Goal: Subscribe to service/newsletter

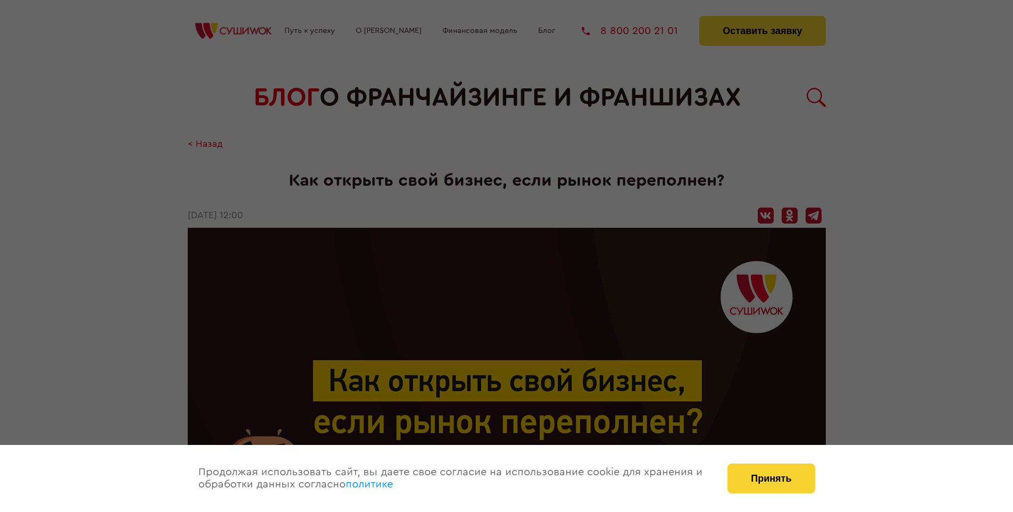
scroll to position [1857, 0]
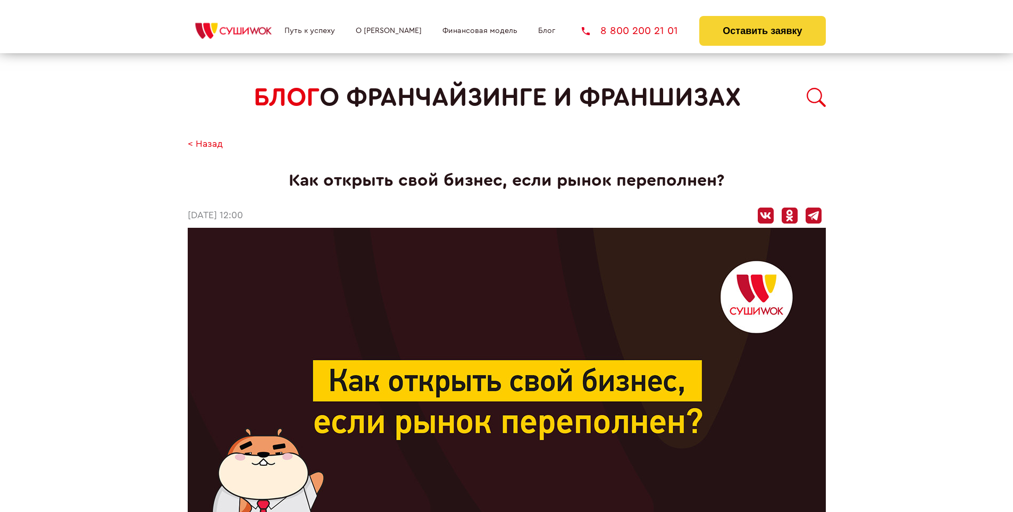
scroll to position [1857, 0]
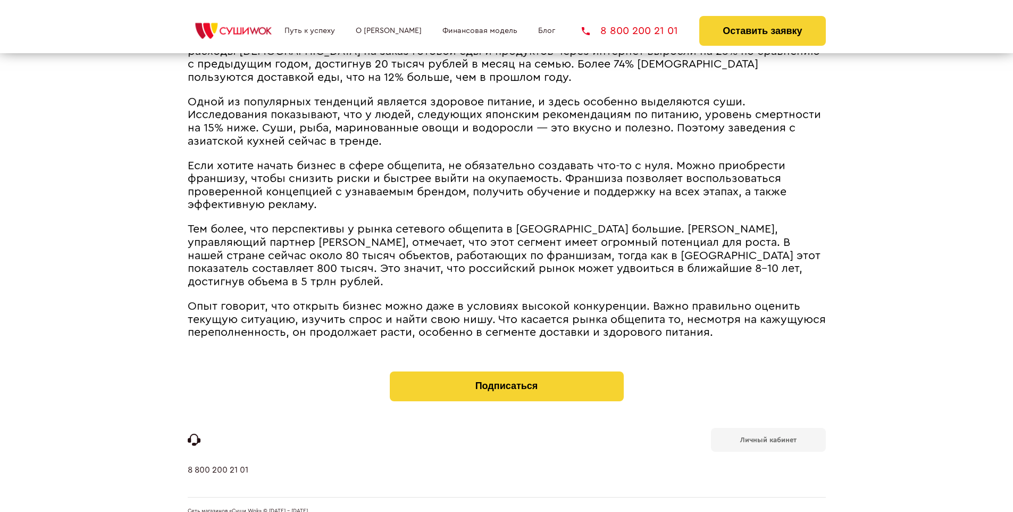
click at [768, 436] on b "Личный кабинет" at bounding box center [768, 439] width 56 height 7
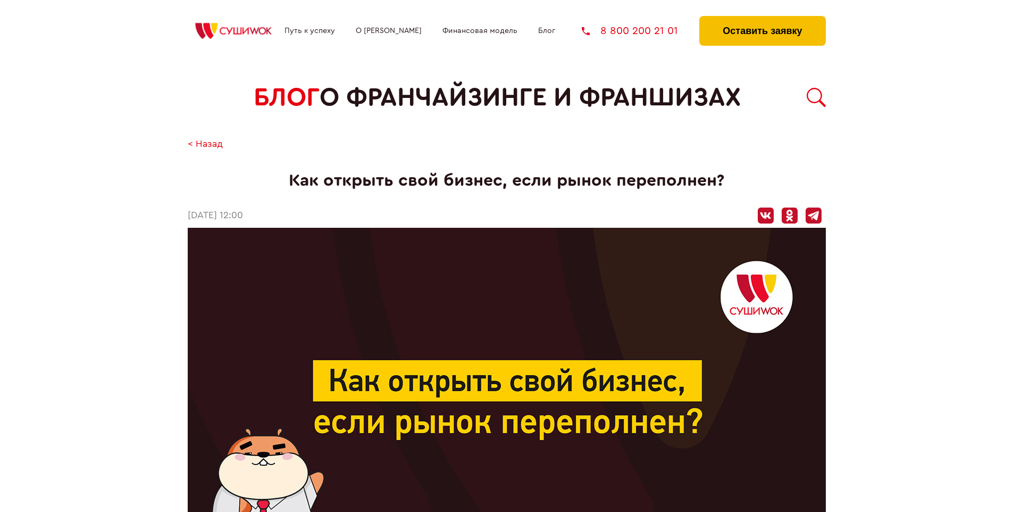
click at [762, 19] on button "Оставить заявку" at bounding box center [762, 31] width 126 height 30
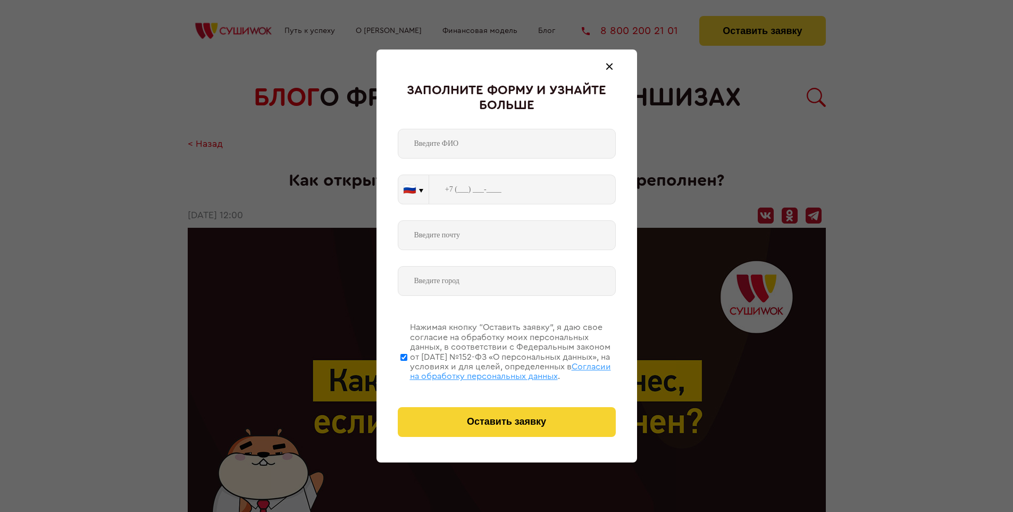
click at [493, 370] on span "Согласии на обработку персональных данных" at bounding box center [510, 371] width 201 height 18
click at [407, 370] on input "Нажимая кнопку “Оставить заявку”, я даю свое согласие на обработку моих персона…" at bounding box center [403, 356] width 7 height 85
checkbox input "false"
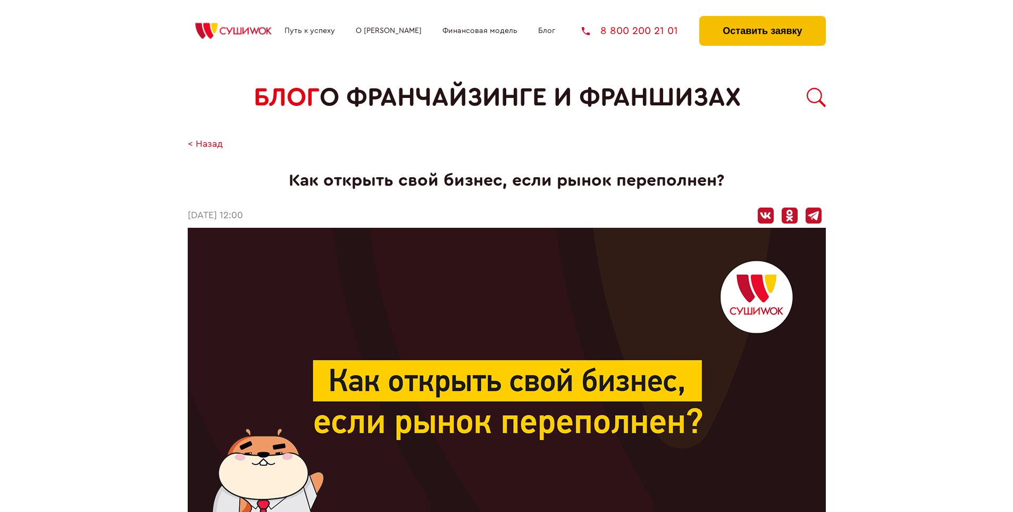
click at [762, 19] on button "Оставить заявку" at bounding box center [762, 31] width 126 height 30
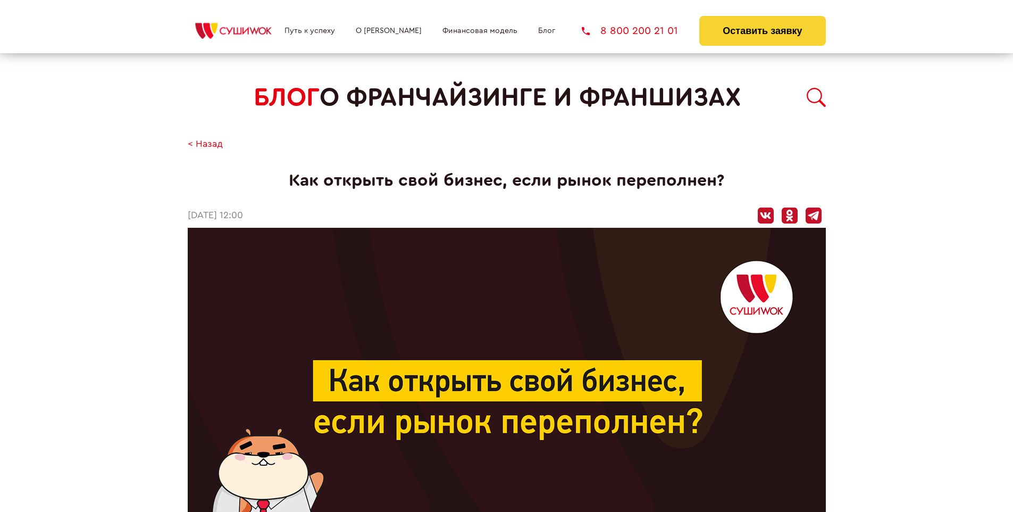
scroll to position [1857, 0]
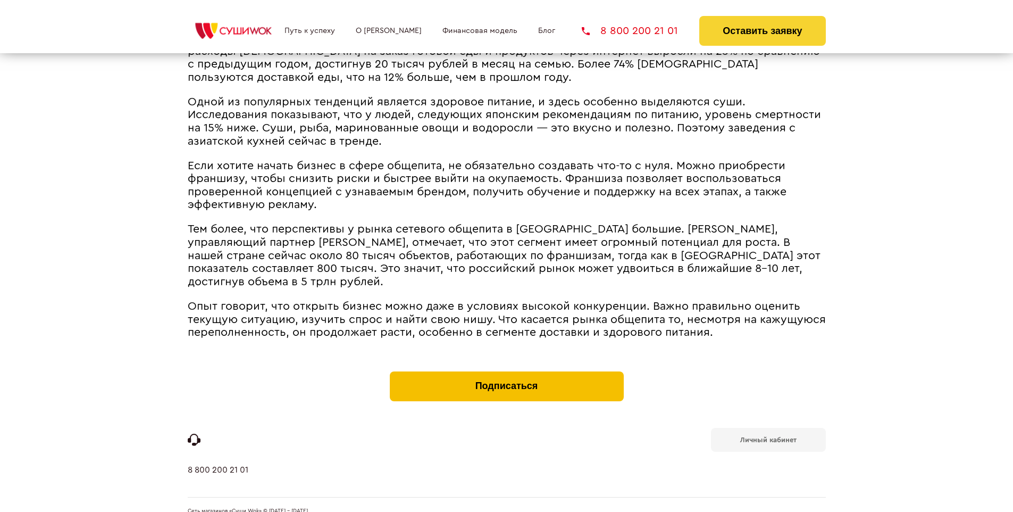
click at [506, 371] on button "Подписаться" at bounding box center [507, 386] width 234 height 30
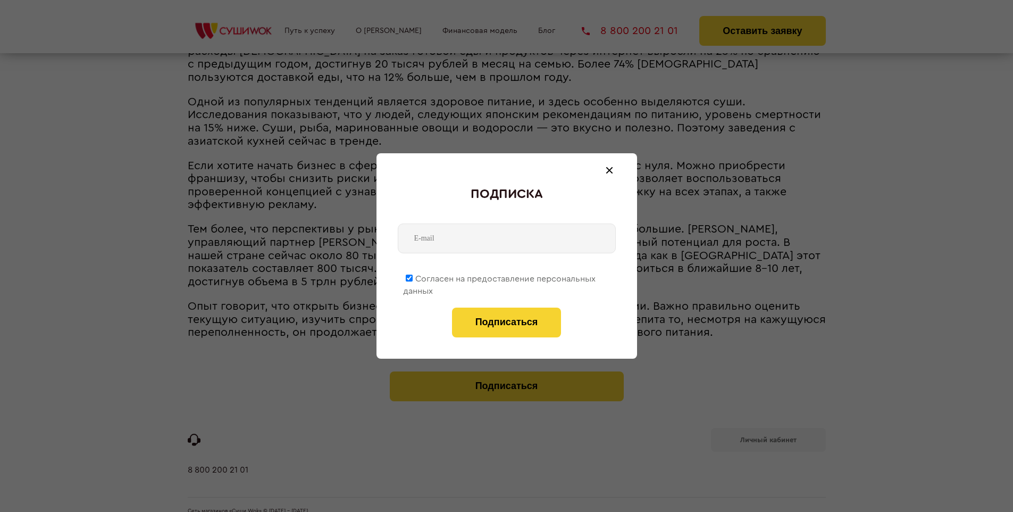
click at [500, 277] on span "Согласен на предоставление персональных данных" at bounding box center [499, 284] width 192 height 21
click at [413, 277] on input "Согласен на предоставление персональных данных" at bounding box center [409, 277] width 7 height 7
checkbox input "false"
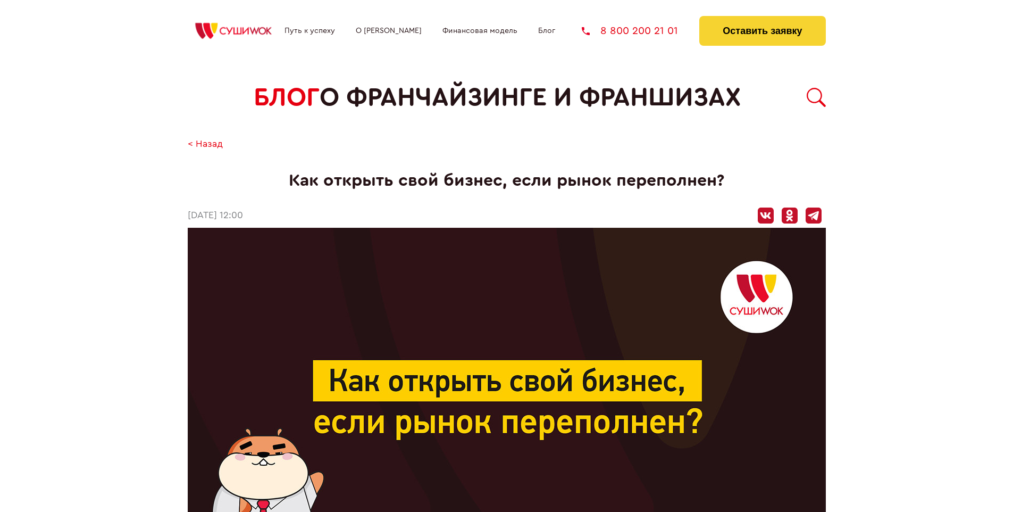
scroll to position [1857, 0]
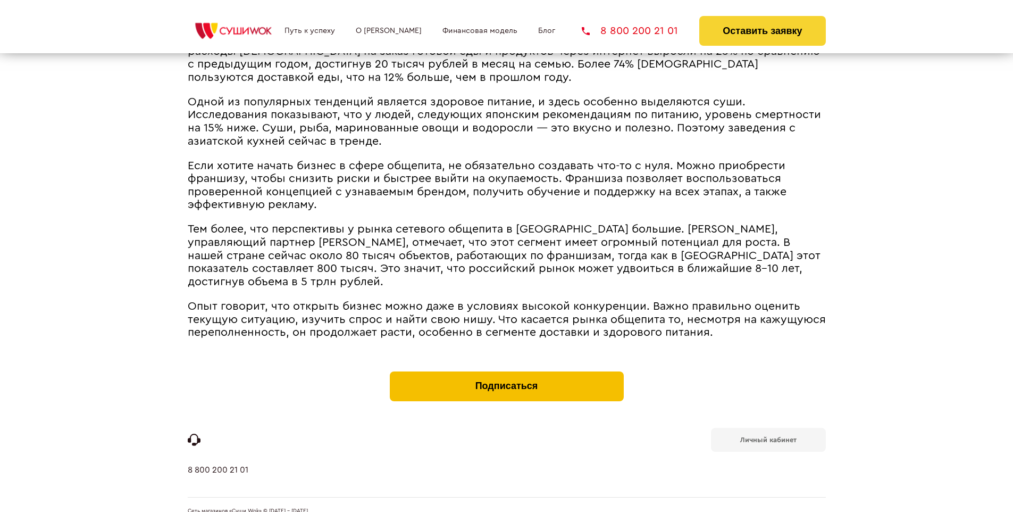
click at [506, 371] on button "Подписаться" at bounding box center [507, 386] width 234 height 30
